Goal: Use online tool/utility

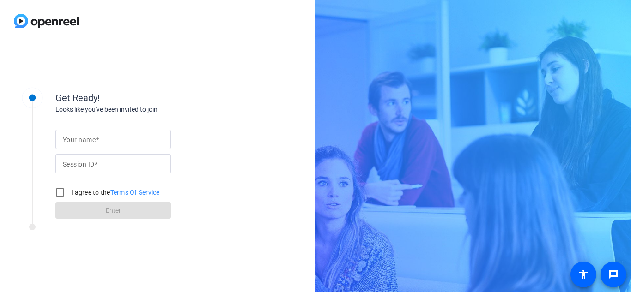
click at [136, 133] on div at bounding box center [113, 139] width 101 height 19
type input "[PERSON_NAME]"
click at [112, 163] on input "Session ID" at bounding box center [113, 163] width 101 height 11
paste input "LFAX"
type input "LFAX"
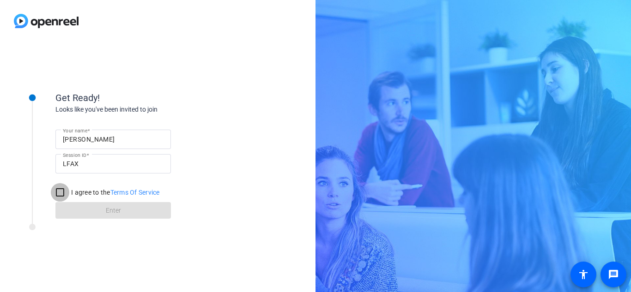
click at [58, 195] on input "I agree to the Terms Of Service" at bounding box center [60, 192] width 18 height 18
checkbox input "true"
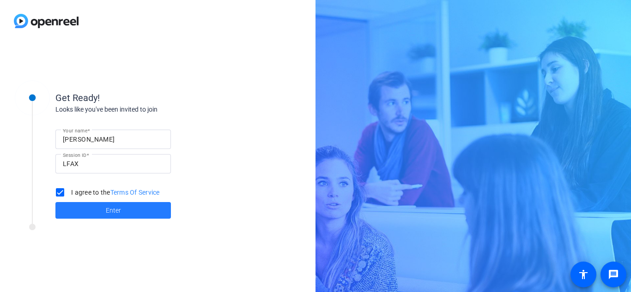
click at [117, 213] on span "Enter" at bounding box center [113, 211] width 15 height 10
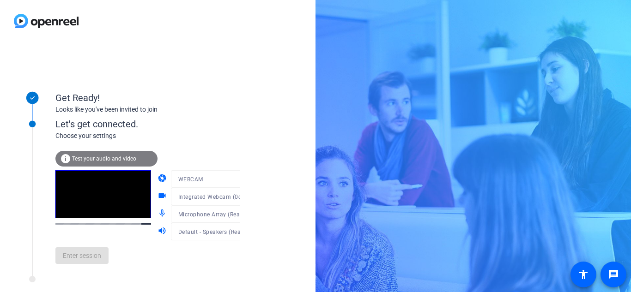
click at [123, 158] on span "Test your audio and video" at bounding box center [104, 159] width 64 height 6
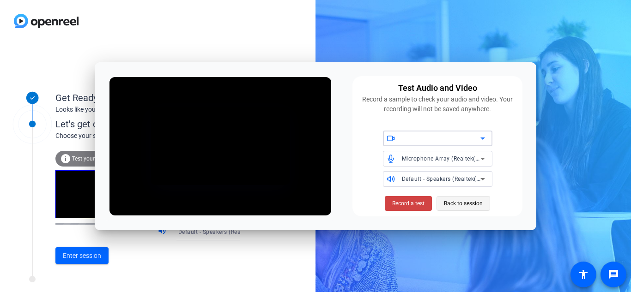
click at [450, 204] on span "Back to session" at bounding box center [463, 204] width 39 height 18
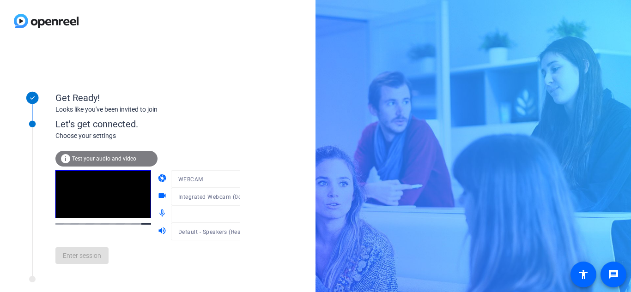
click at [88, 210] on video at bounding box center [103, 194] width 96 height 48
click at [94, 159] on span "Test your audio and video" at bounding box center [104, 159] width 64 height 6
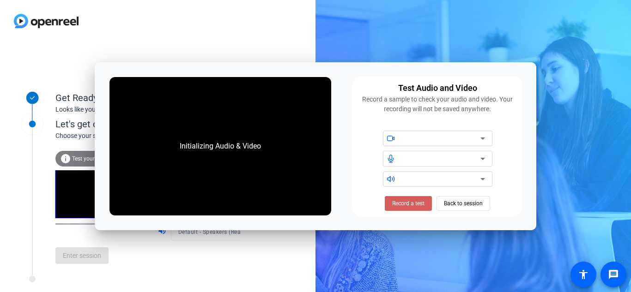
click at [392, 206] on span "Record a test" at bounding box center [408, 203] width 32 height 8
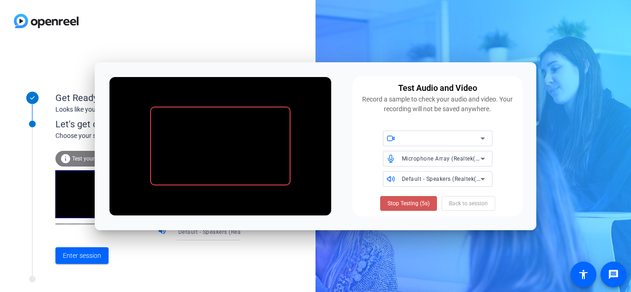
click at [391, 206] on span "Stop Testing (5s)" at bounding box center [408, 203] width 42 height 8
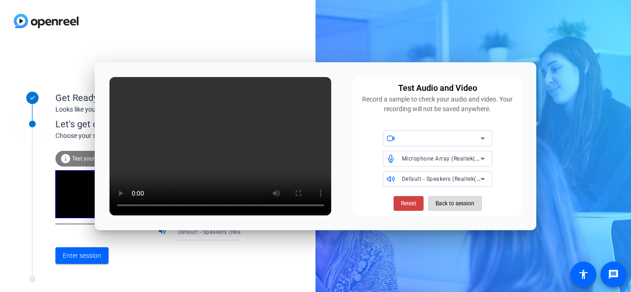
click at [459, 204] on span "Back to session" at bounding box center [454, 204] width 39 height 18
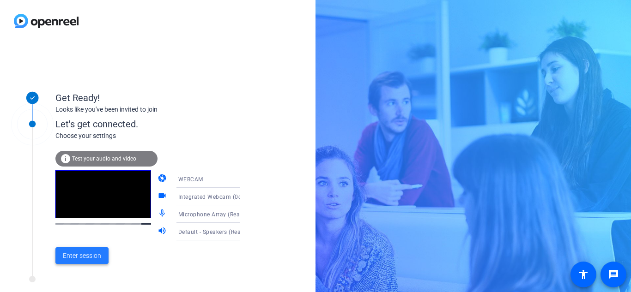
click at [78, 258] on span "Enter session" at bounding box center [82, 256] width 38 height 10
